Goal: Find specific page/section: Find specific page/section

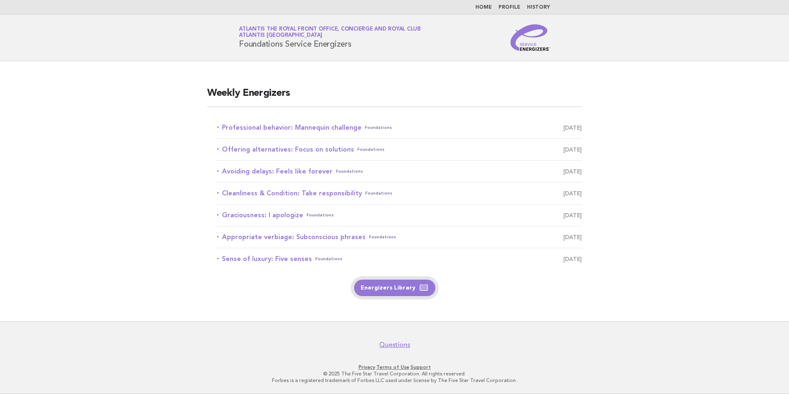
click at [389, 286] on link "Energizers Library" at bounding box center [394, 287] width 81 height 17
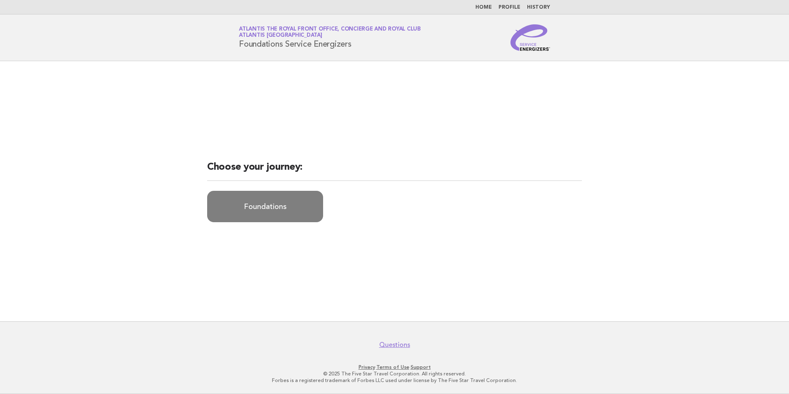
click at [255, 215] on link "Foundations" at bounding box center [265, 206] width 116 height 31
